Goal: Communication & Community: Answer question/provide support

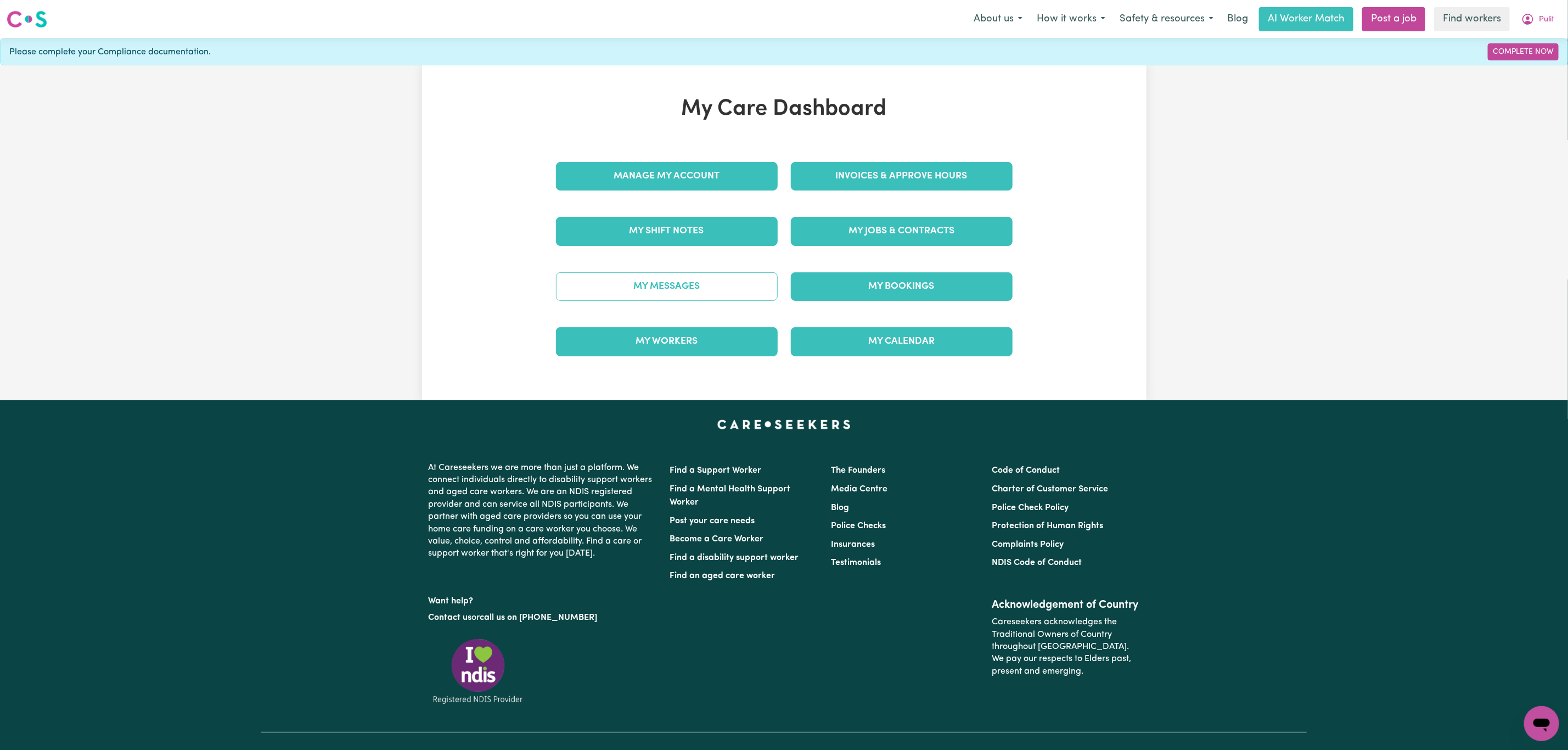
click at [699, 295] on link "My Messages" at bounding box center [667, 286] width 222 height 29
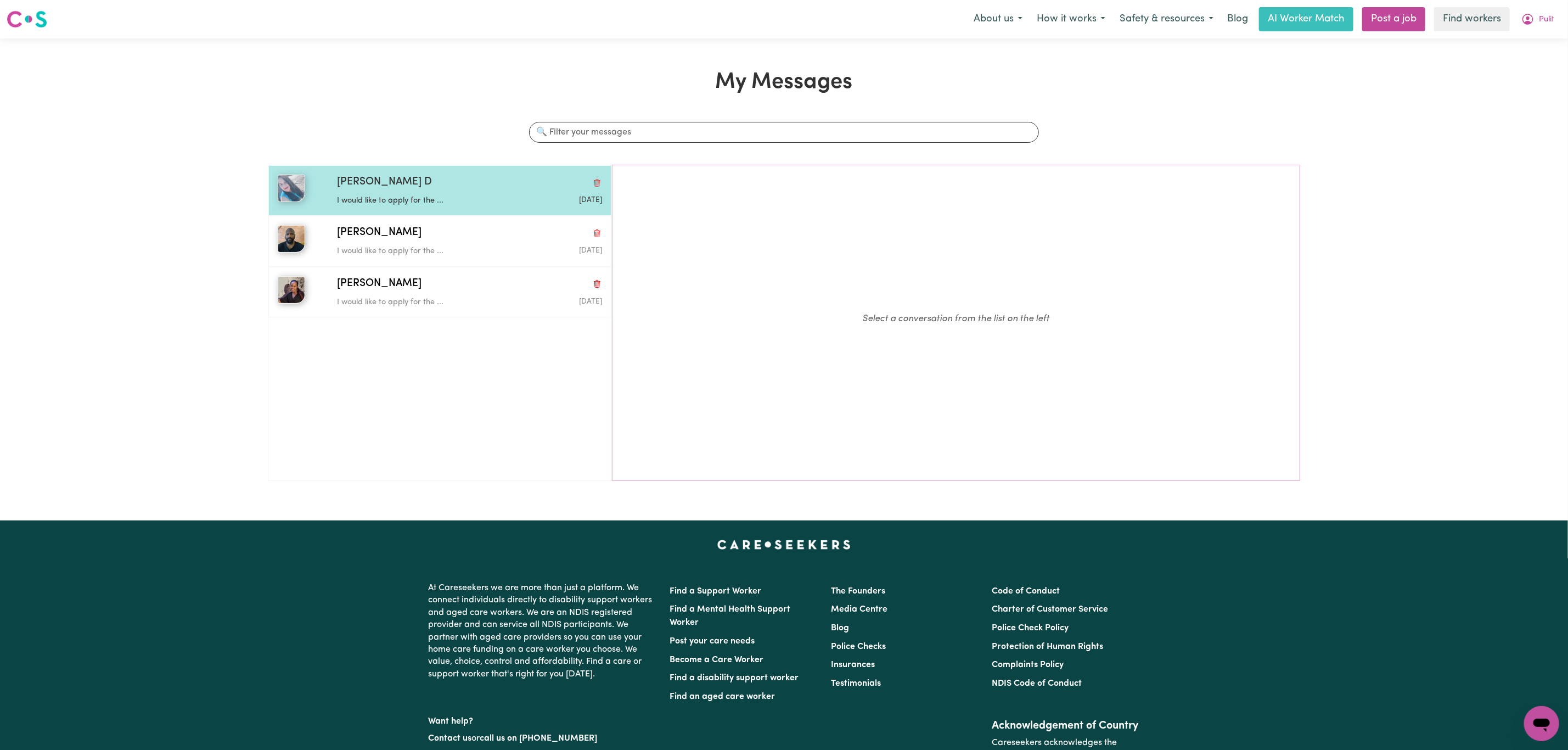
click at [348, 187] on span "[PERSON_NAME] D" at bounding box center [385, 182] width 95 height 16
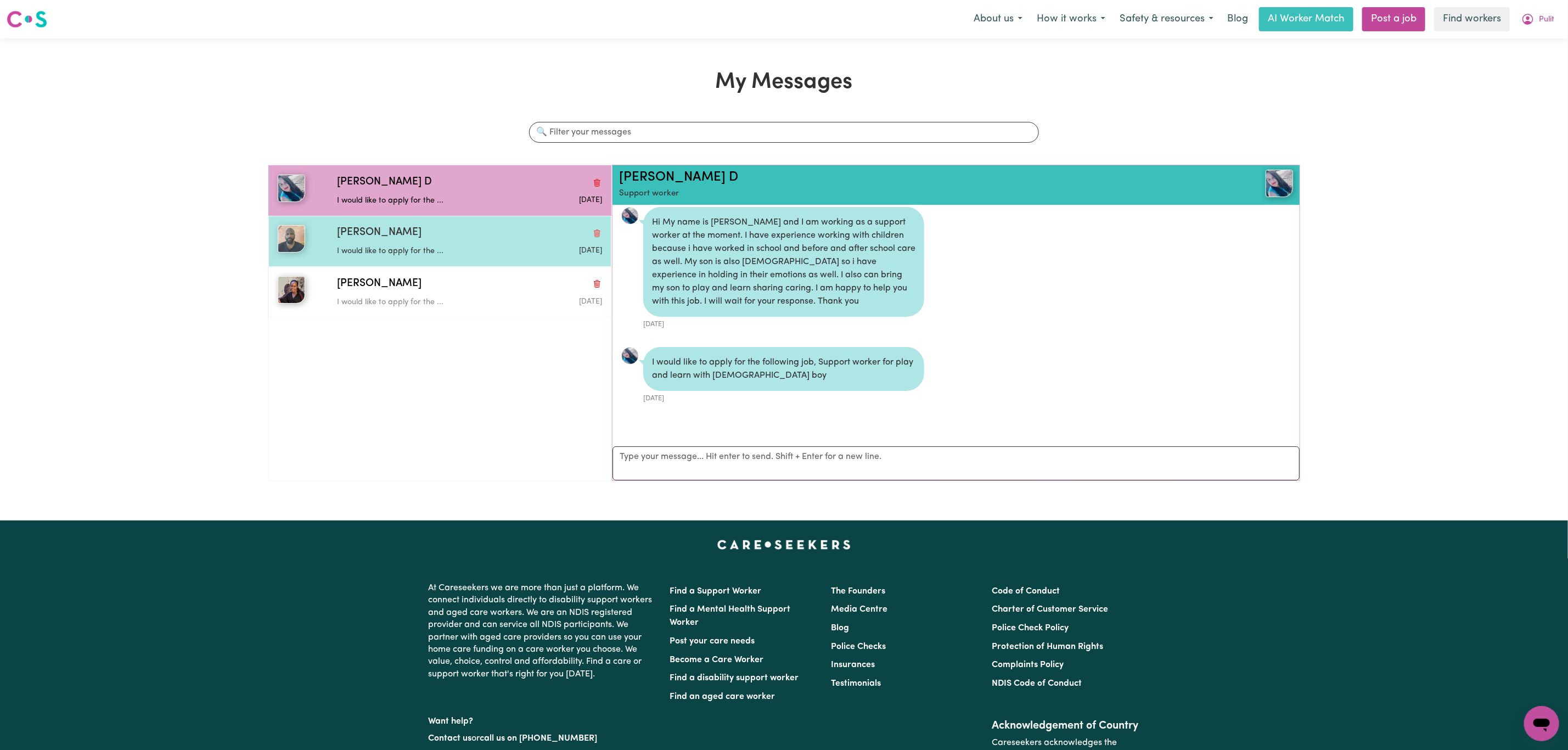
drag, startPoint x: 476, startPoint y: 252, endPoint x: 472, endPoint y: 267, distance: 15.5
click at [476, 252] on p "I would like to apply for the ..." at bounding box center [426, 251] width 177 height 12
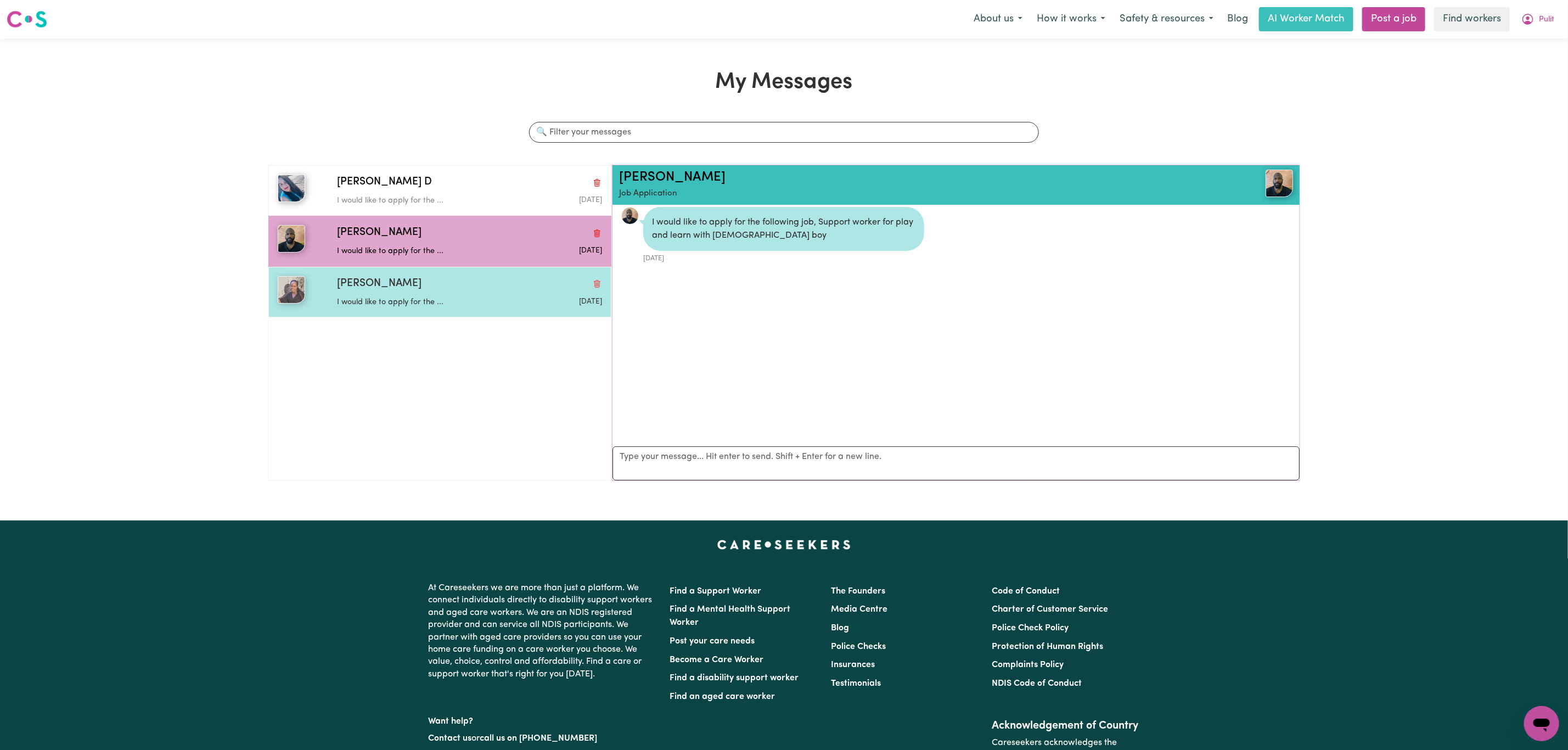
click at [456, 297] on div "I would like to apply for the ..." at bounding box center [426, 300] width 177 height 17
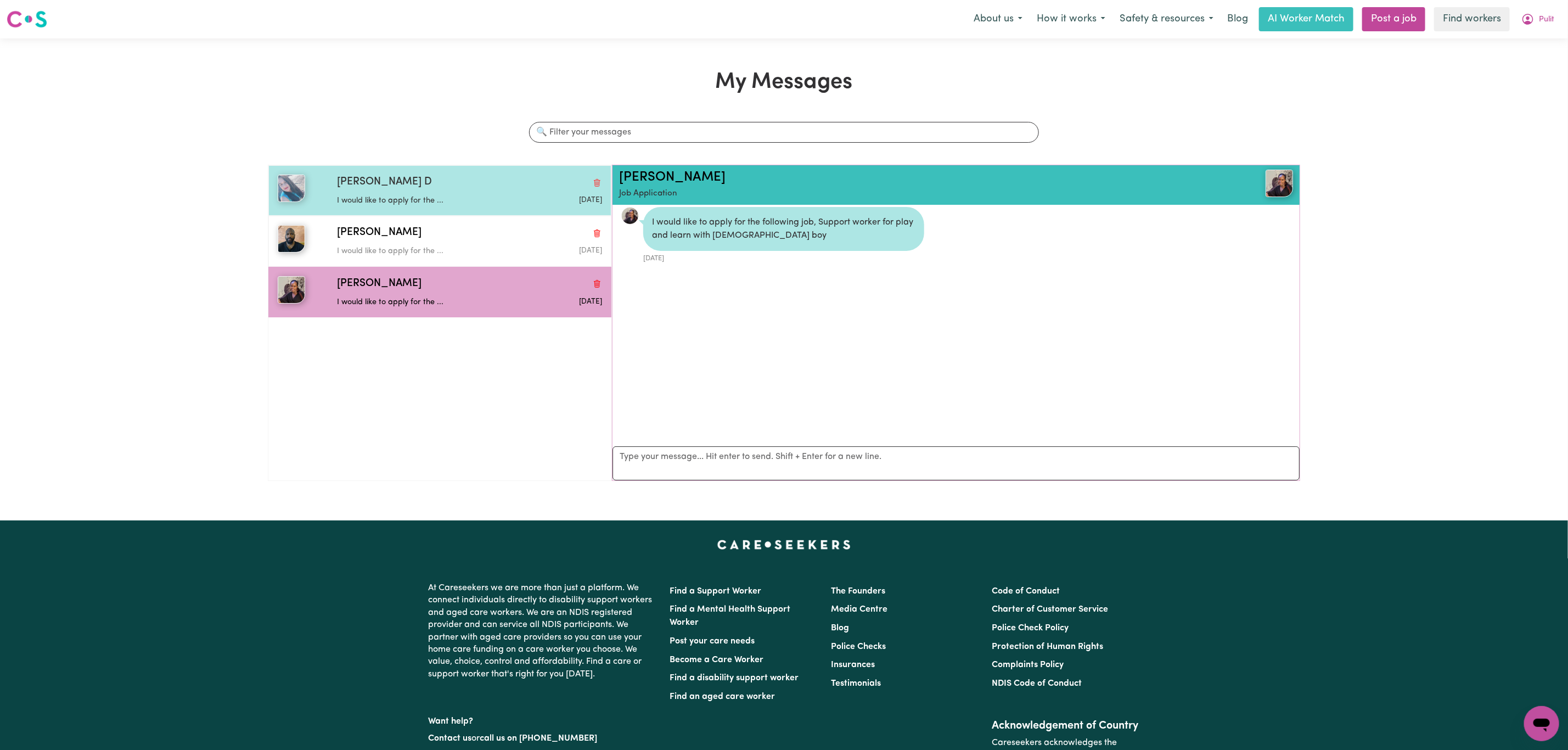
click at [431, 198] on p "I would like to apply for the ..." at bounding box center [426, 201] width 177 height 12
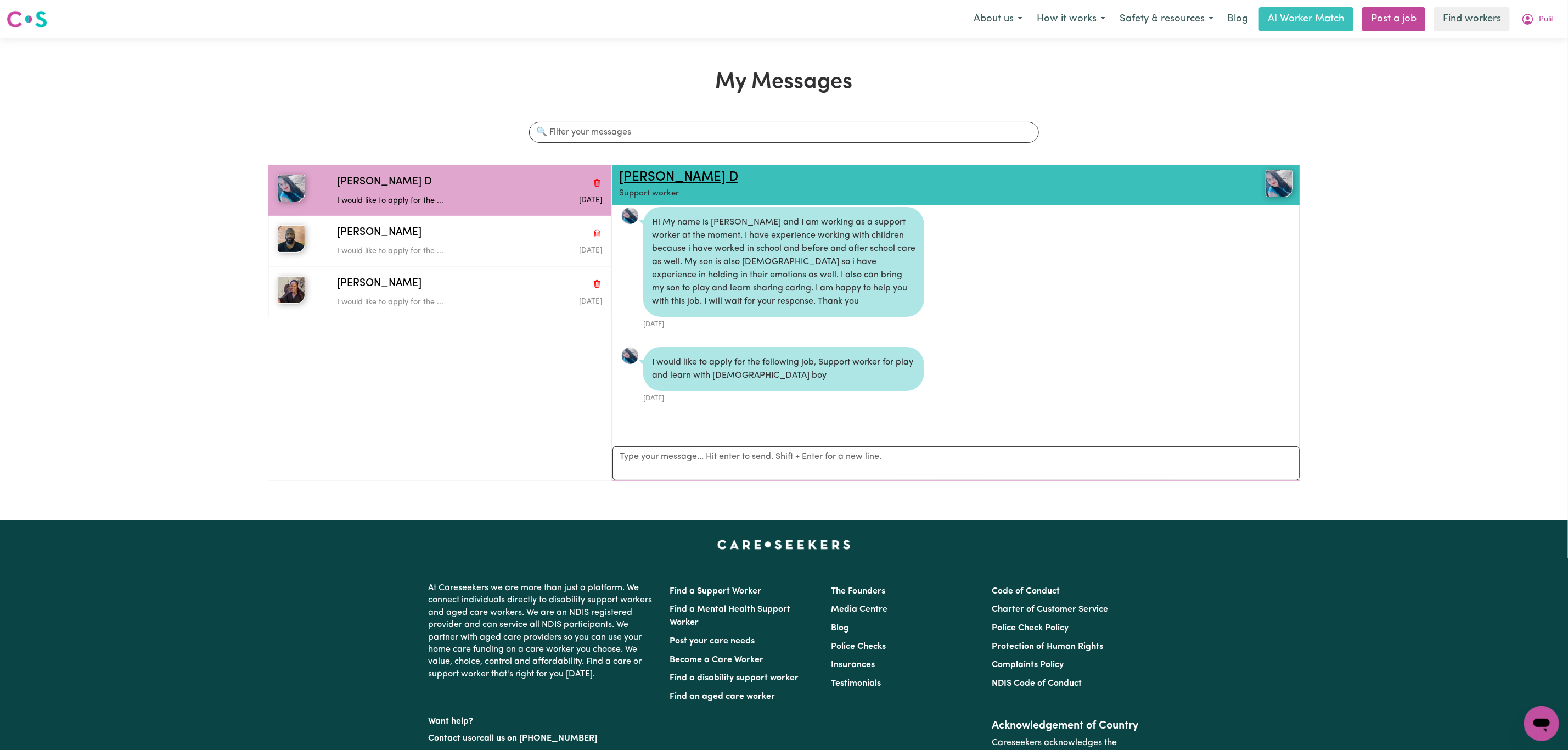
click at [644, 184] on link "[PERSON_NAME] D" at bounding box center [679, 176] width 119 height 13
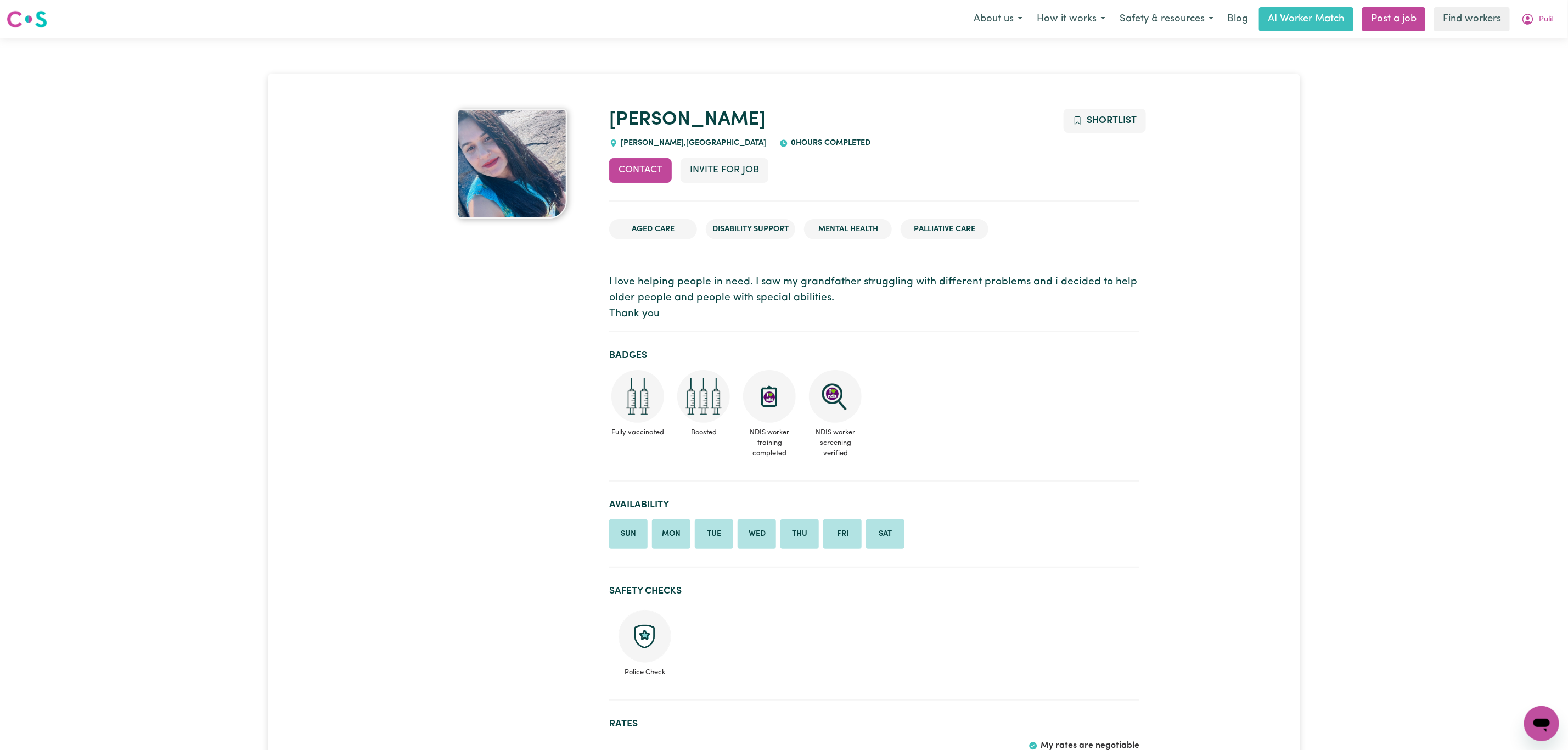
click at [640, 143] on span "LANGFORD , Western Australia" at bounding box center [692, 142] width 148 height 8
drag, startPoint x: 640, startPoint y: 143, endPoint x: 702, endPoint y: 99, distance: 76.0
click at [640, 142] on span "LANGFORD , Western Australia" at bounding box center [692, 142] width 148 height 8
copy span "LANGFORD"
